Goal: Use online tool/utility

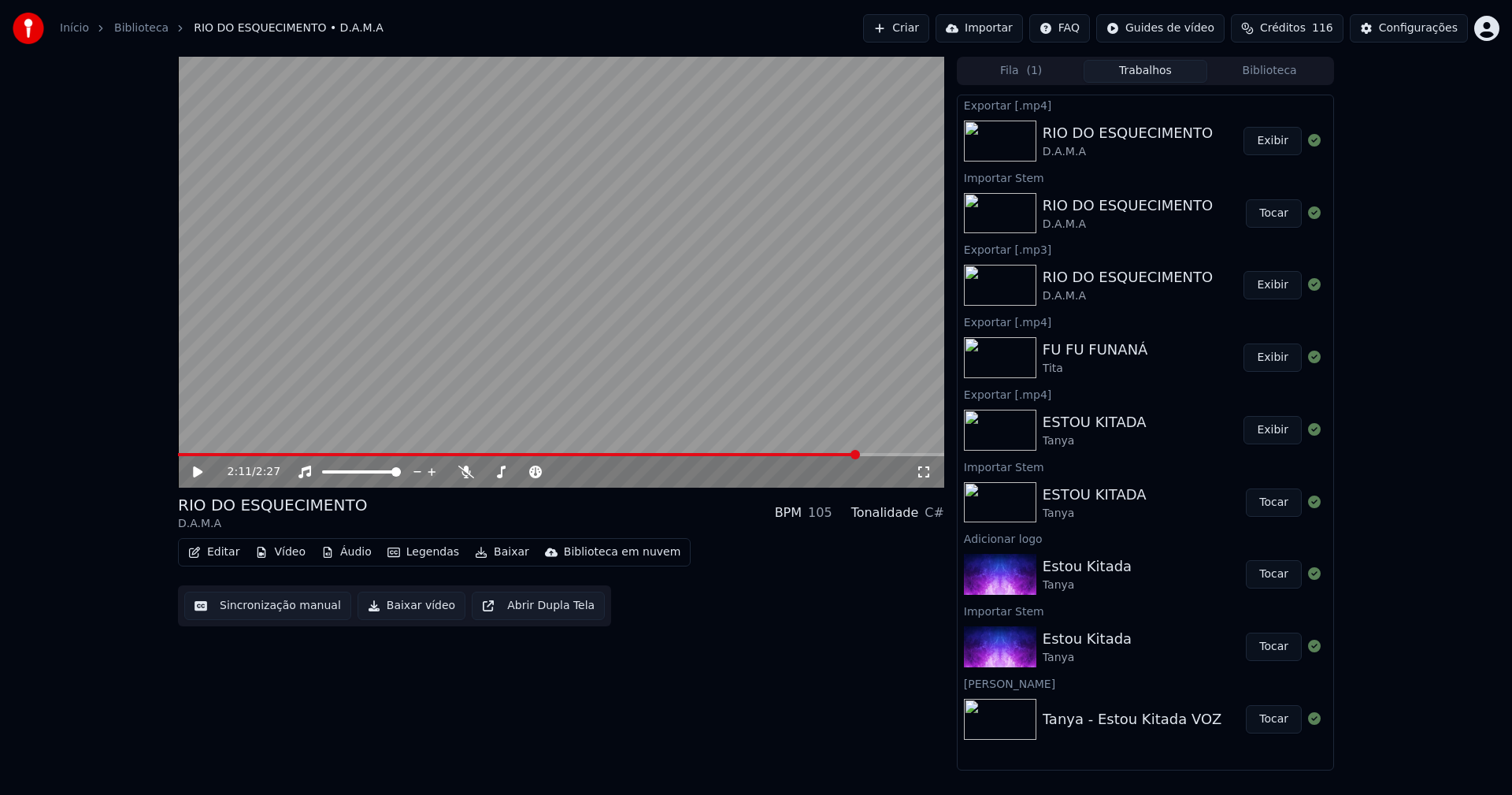
click at [281, 557] on button "Vídeo" at bounding box center [281, 552] width 63 height 22
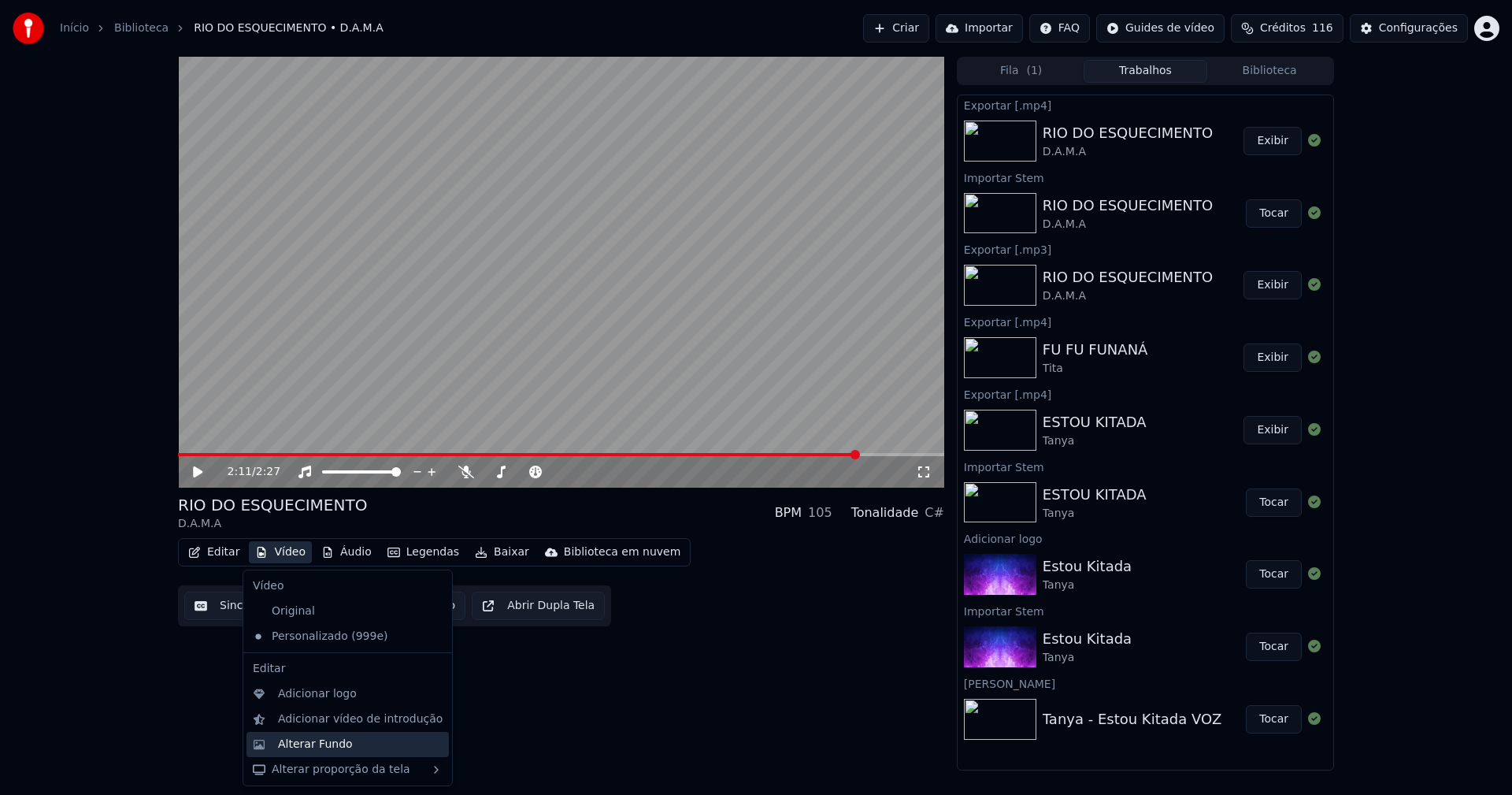
click at [326, 744] on div "Alterar Fundo" at bounding box center [315, 745] width 75 height 16
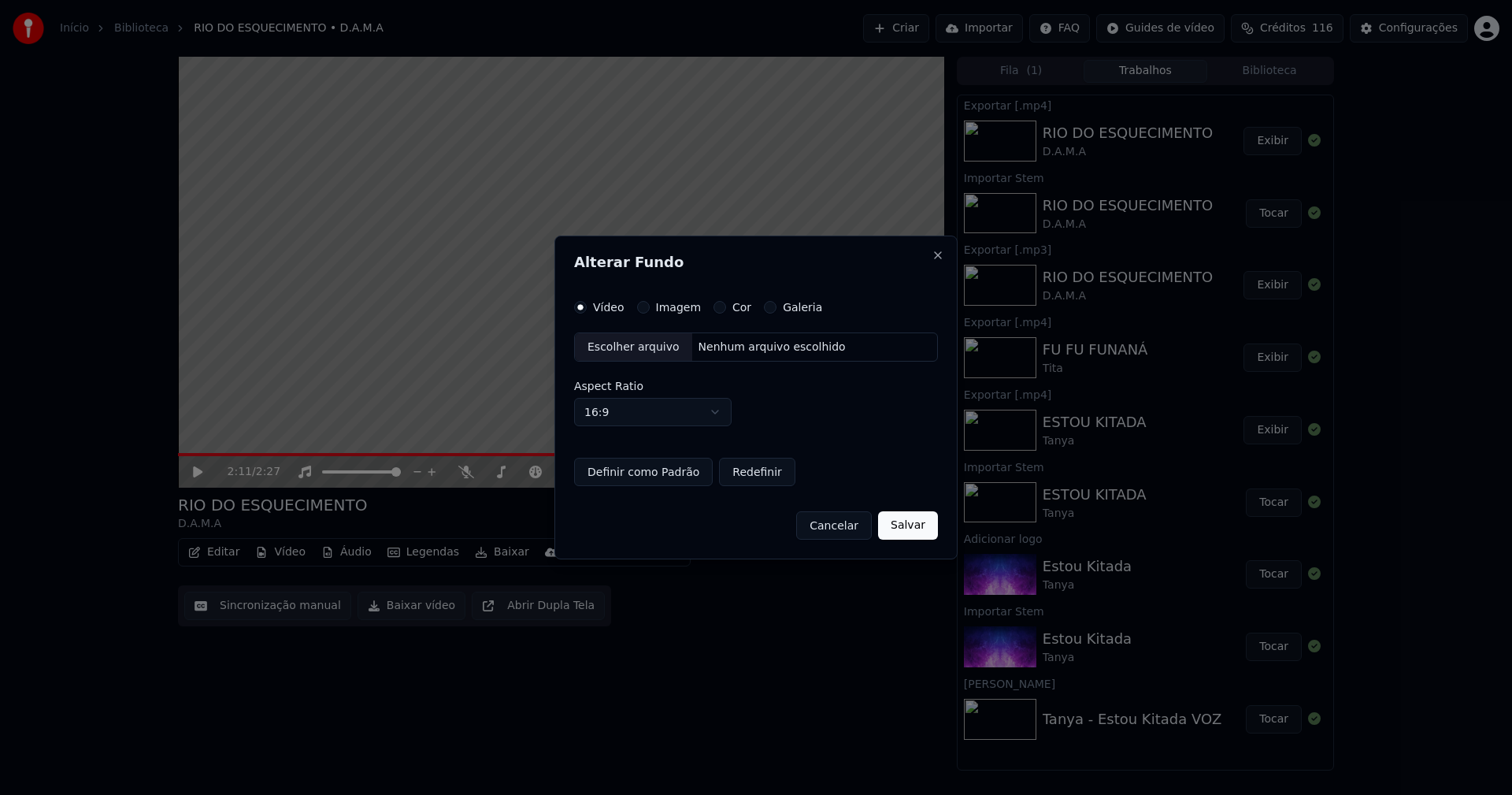
click at [635, 349] on div "Escolher arquivo" at bounding box center [633, 347] width 117 height 28
drag, startPoint x: 921, startPoint y: 527, endPoint x: 782, endPoint y: 549, distance: 140.7
click at [920, 526] on button "Salvar" at bounding box center [909, 526] width 60 height 28
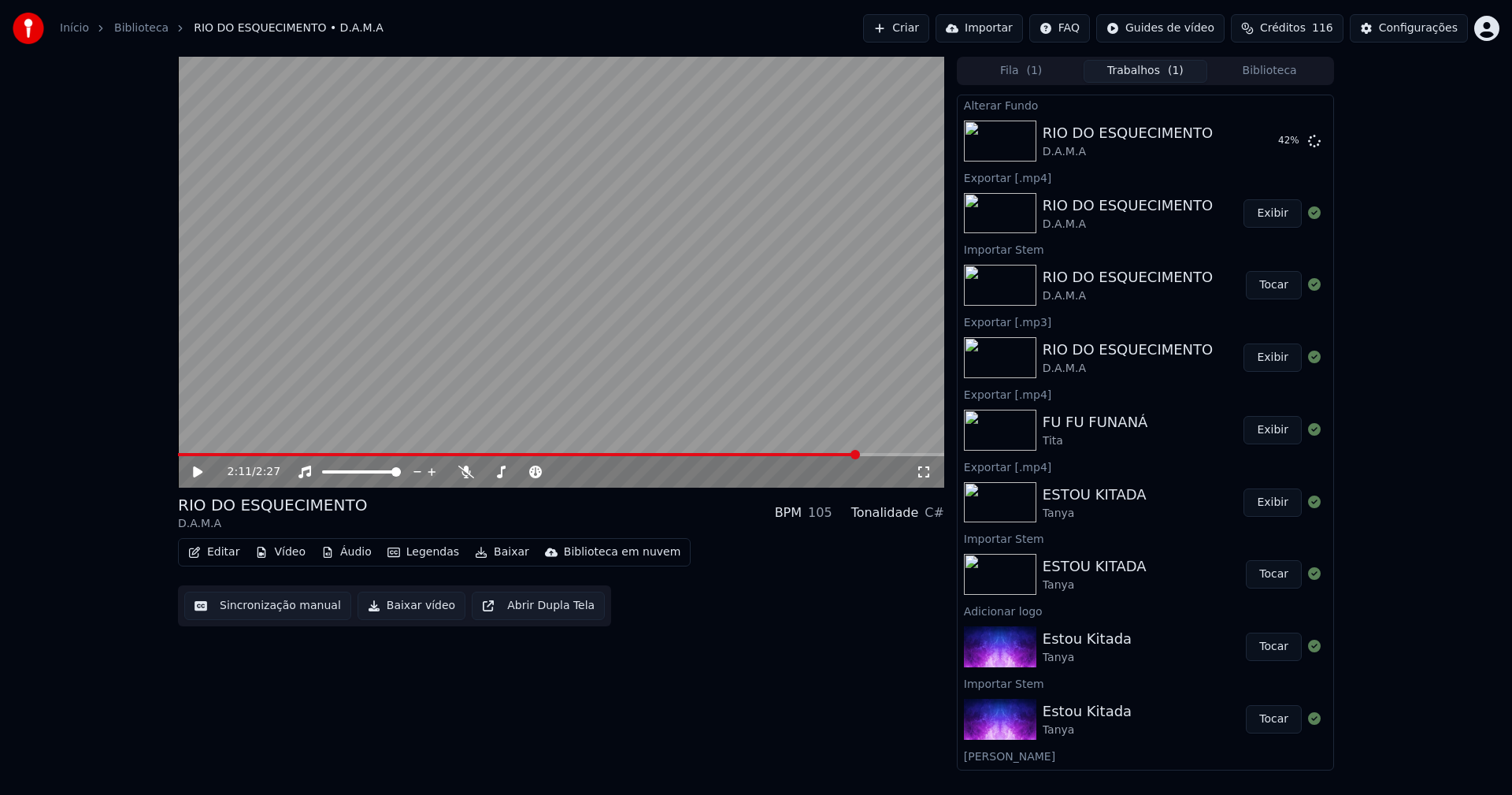
click at [201, 465] on div "2:11 / 2:27" at bounding box center [561, 472] width 753 height 16
click at [197, 474] on icon at bounding box center [197, 472] width 10 height 11
click at [277, 557] on button "Vídeo" at bounding box center [281, 552] width 63 height 22
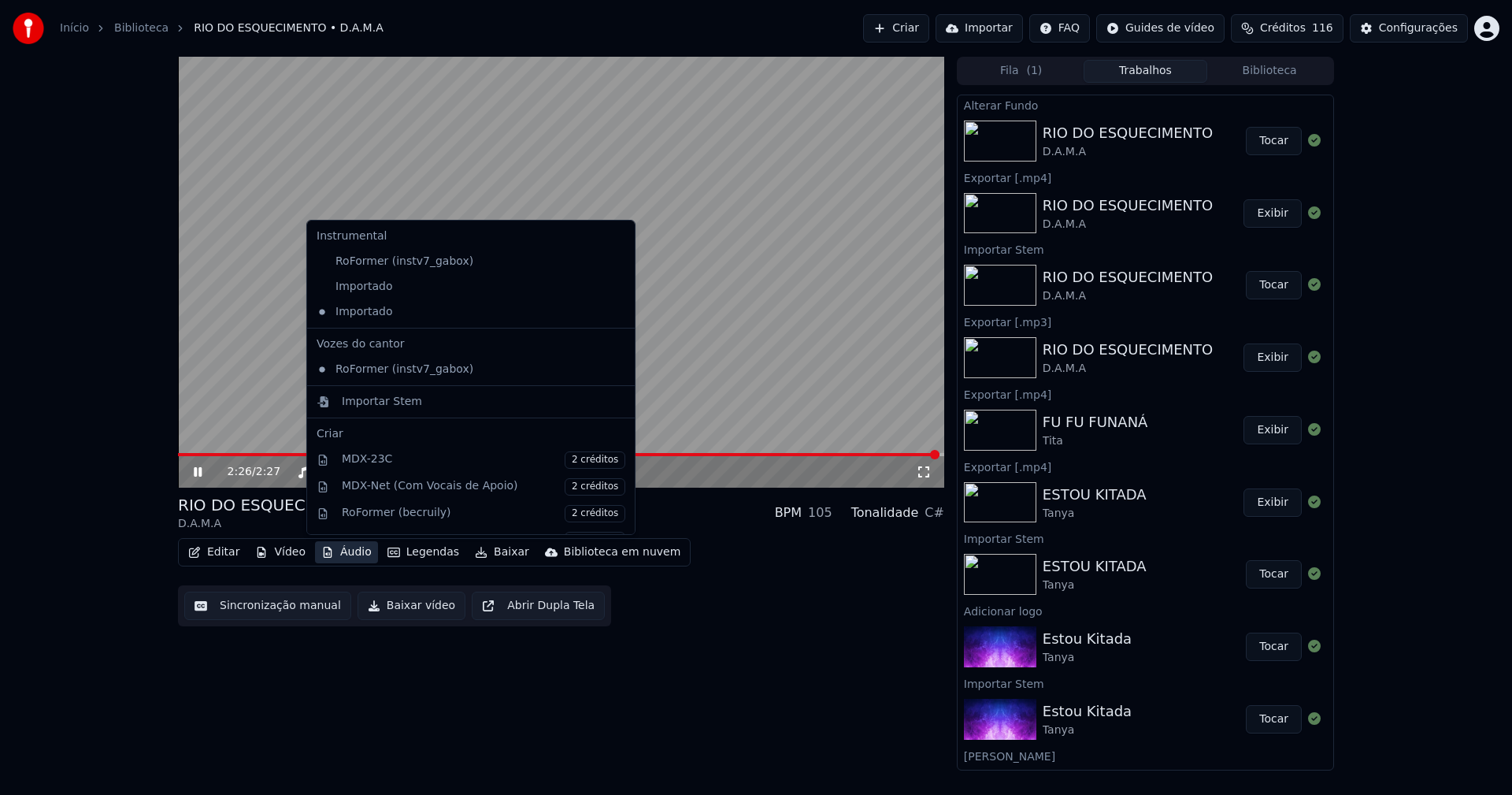
click at [193, 453] on span at bounding box center [558, 454] width 761 height 4
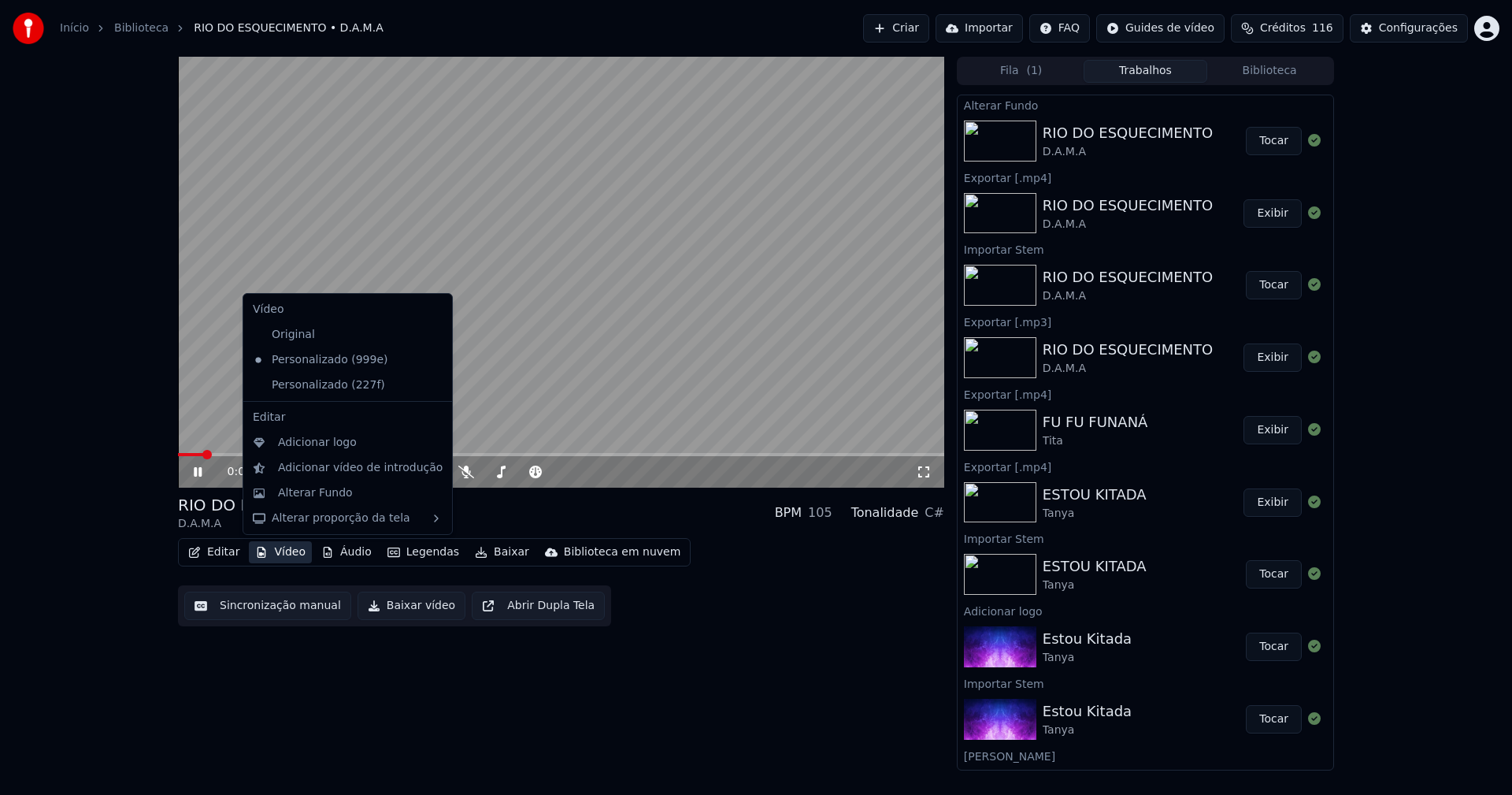
click at [283, 554] on button "Vídeo" at bounding box center [281, 552] width 63 height 22
click at [349, 392] on div "Personalizado (227f)" at bounding box center [335, 385] width 179 height 26
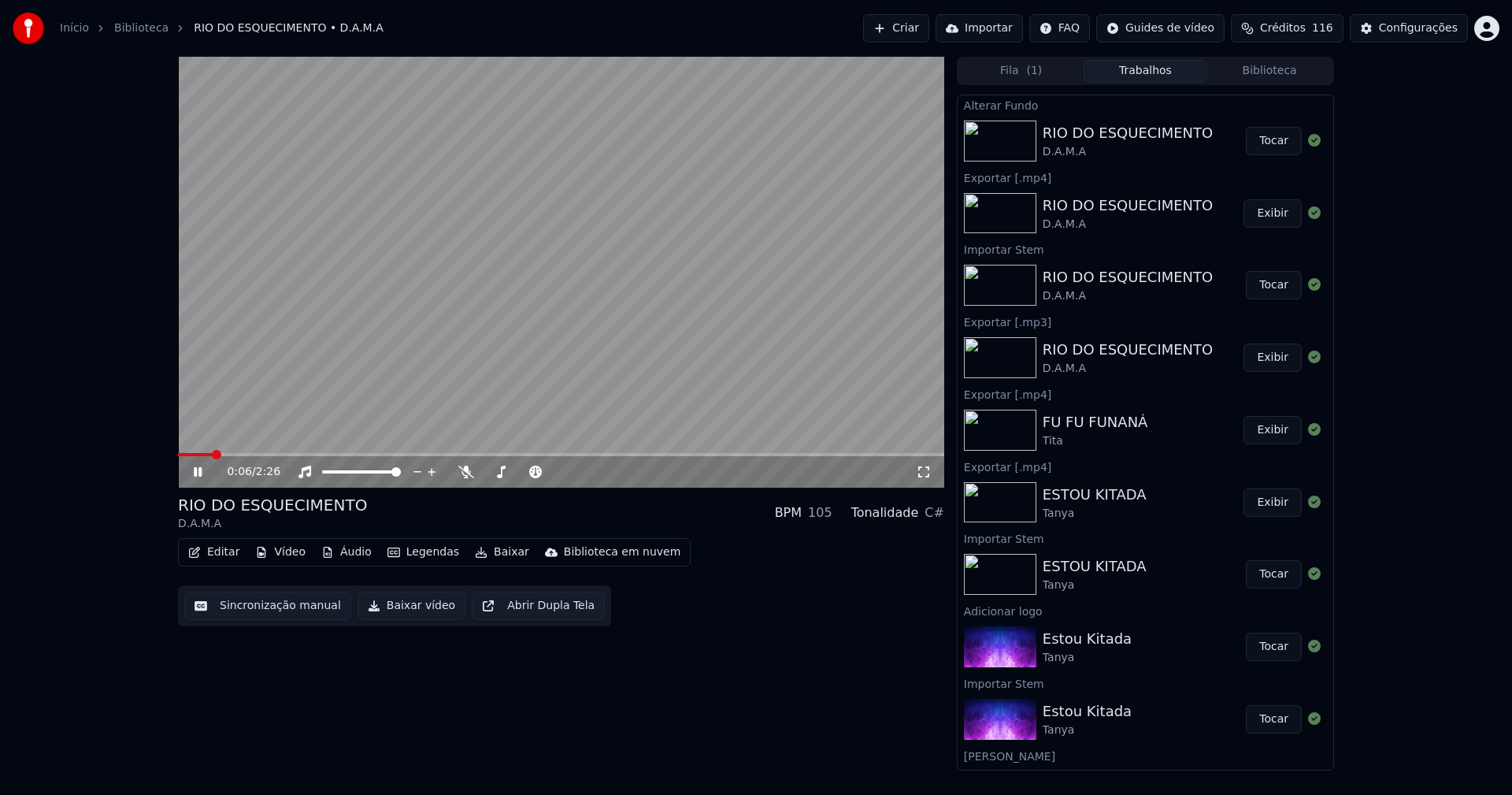
click at [923, 470] on icon at bounding box center [924, 472] width 16 height 12
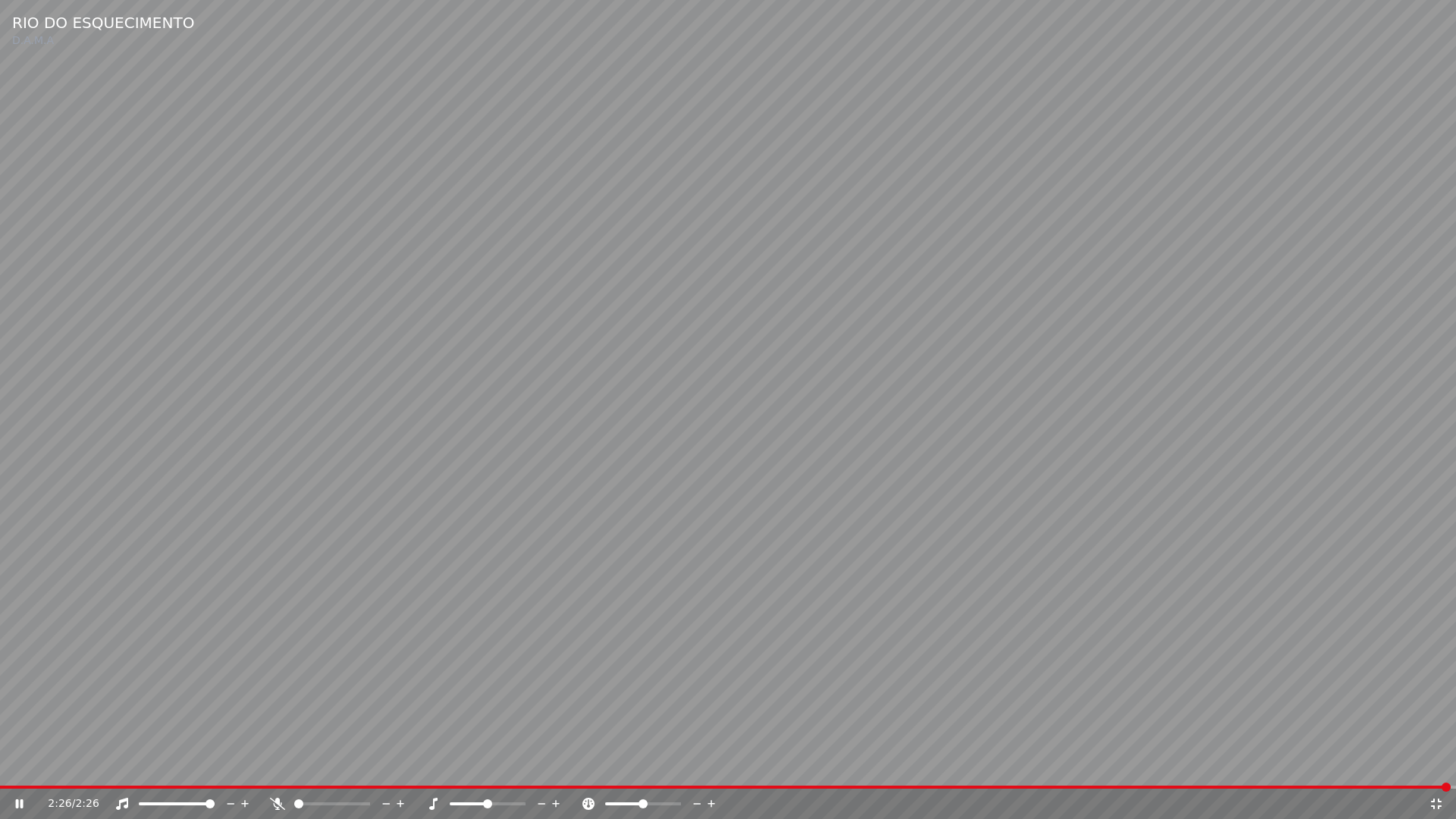
drag, startPoint x: 1433, startPoint y: 807, endPoint x: 1378, endPoint y: 593, distance: 221.0
click at [1435, 765] on icon at bounding box center [1437, 804] width 15 height 12
